Goal: Check status: Check status

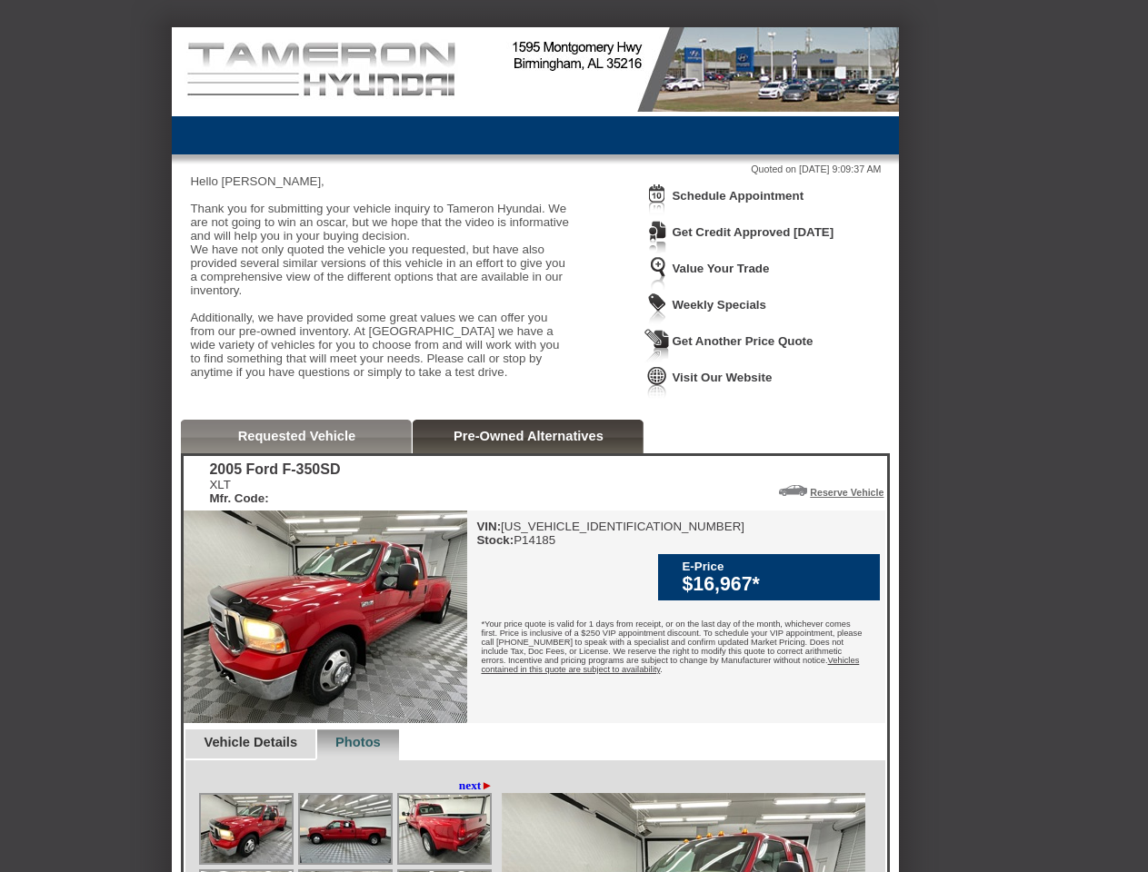
click at [657, 214] on img at bounding box center [656, 201] width 25 height 34
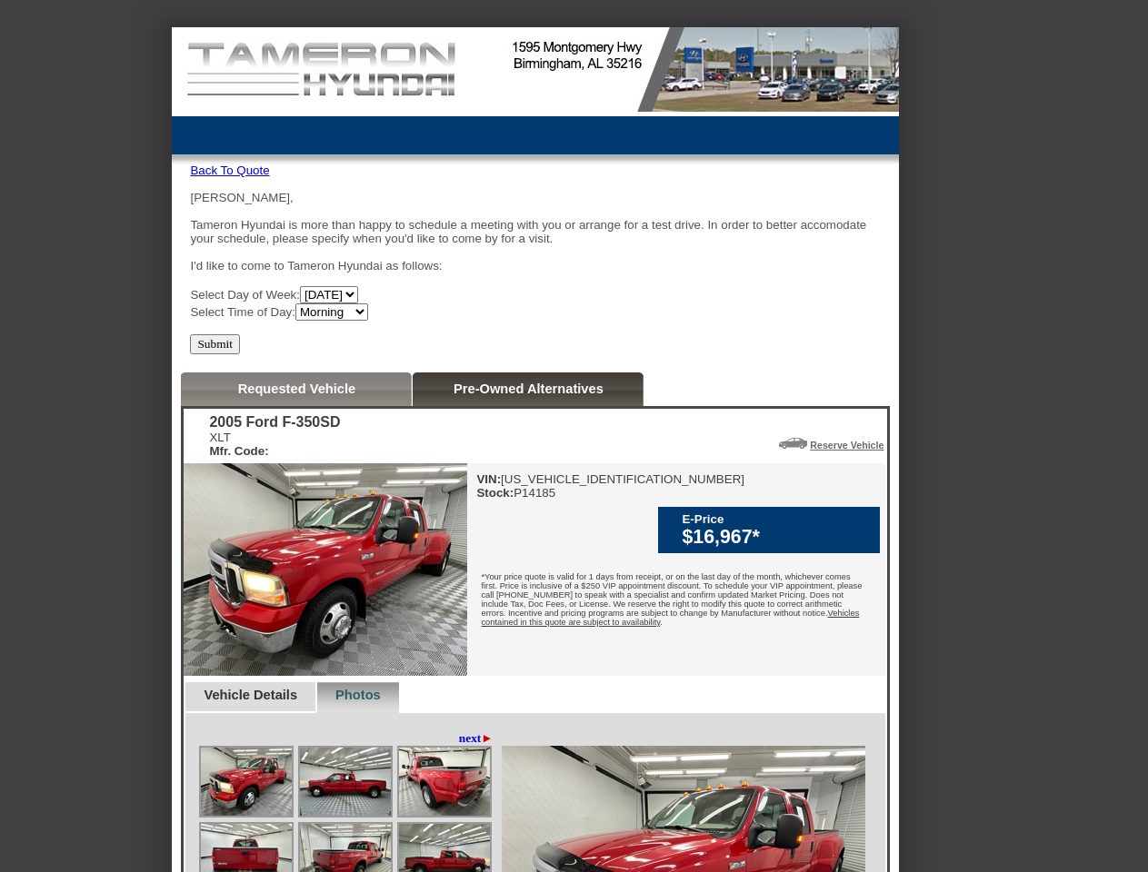
click at [748, 197] on div "[PERSON_NAME] Hyundai is more than happy to schedule a meeting with you or arra…" at bounding box center [535, 256] width 691 height 130
click at [297, 472] on div "2005 Ford F-350SD XLT Mfr. Code: Reserve Vehicle Reserve This Vehicle Please co…" at bounding box center [535, 724] width 703 height 631
click at [528, 472] on div "2005 Ford F-350SD XLT Mfr. Code: Reserve Vehicle Reserve This Vehicle Please co…" at bounding box center [535, 724] width 703 height 631
click at [780, 527] on div "VIN: [US_VEHICLE_IDENTIFICATION_NUMBER] Stock: P14185 E-Price $16,967* Vehicles…" at bounding box center [676, 569] width 418 height 213
click at [840, 527] on div "VIN: [US_VEHICLE_IDENTIFICATION_NUMBER] Stock: P14185 E-Price $16,967* Vehicles…" at bounding box center [676, 569] width 418 height 213
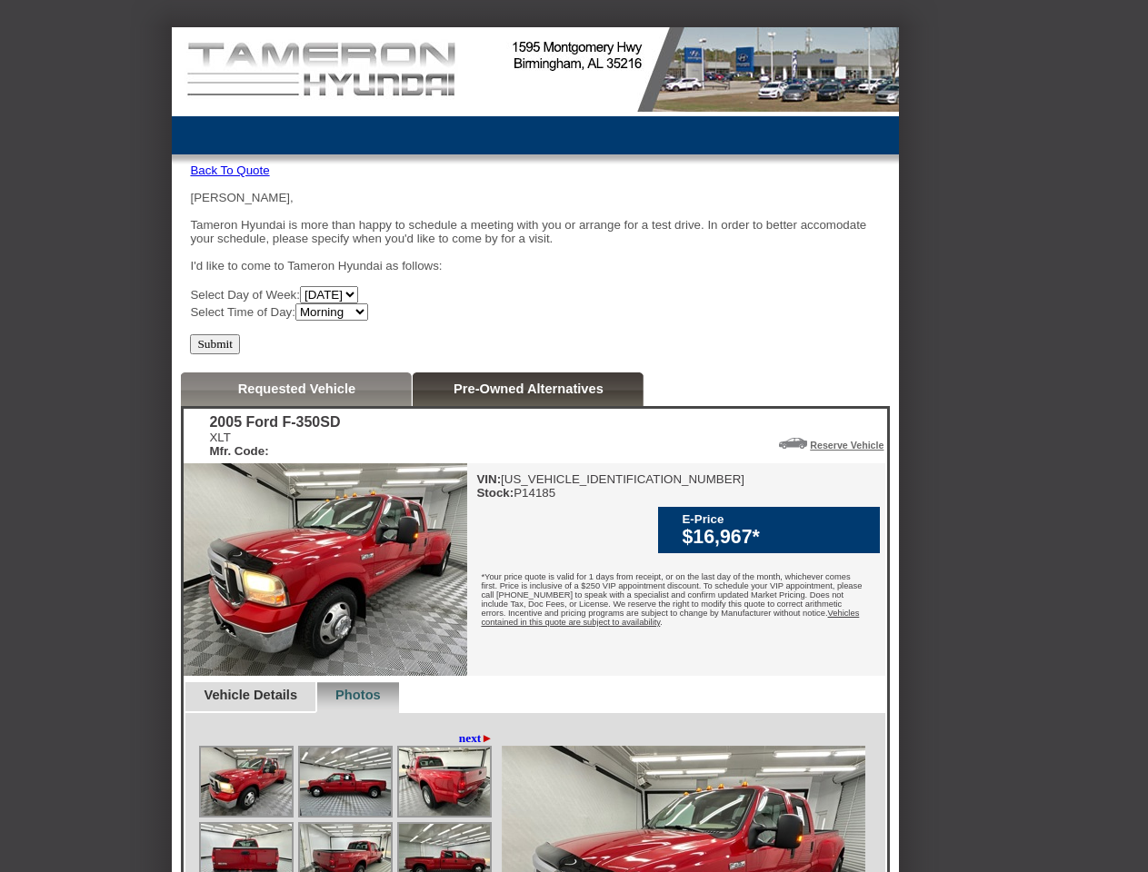
click at [259, 781] on img at bounding box center [246, 782] width 91 height 68
click at [378, 781] on img at bounding box center [345, 782] width 91 height 68
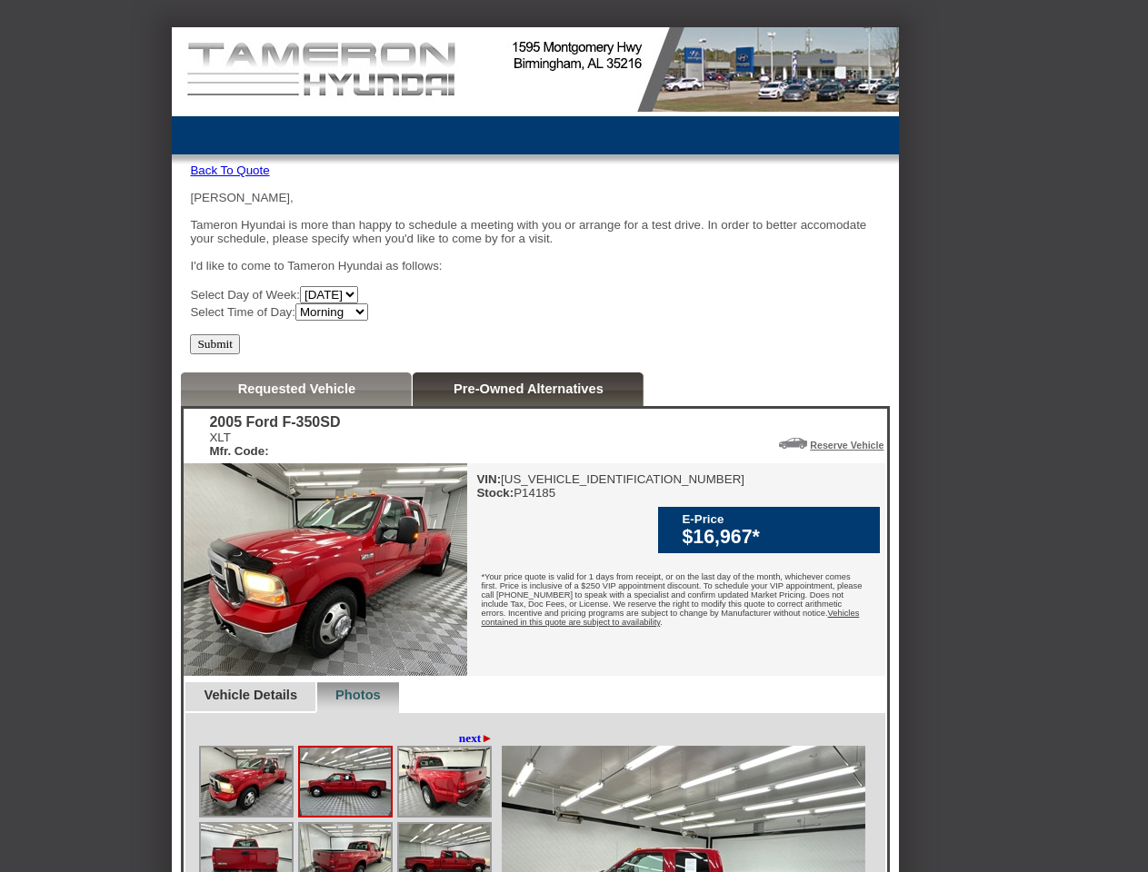
click at [469, 816] on img at bounding box center [444, 782] width 91 height 68
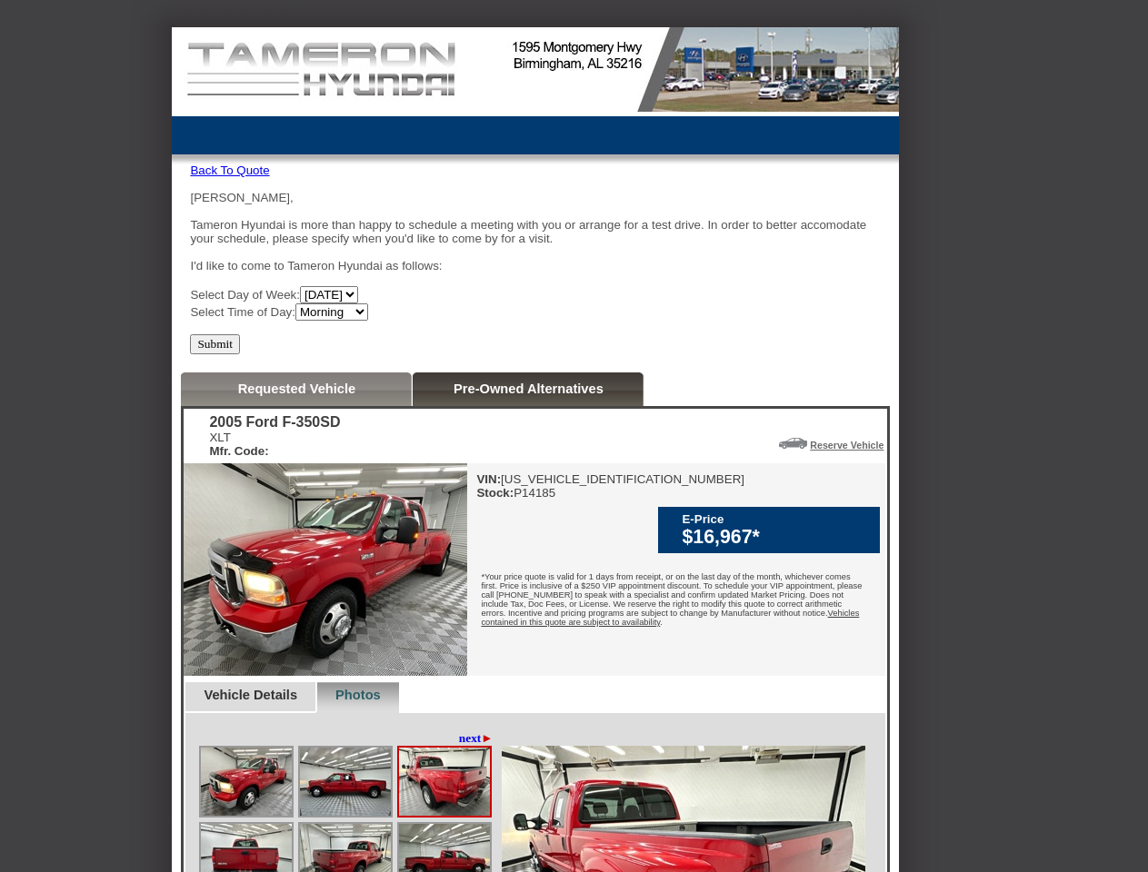
click at [246, 853] on img at bounding box center [246, 858] width 91 height 68
